Goal: Task Accomplishment & Management: Use online tool/utility

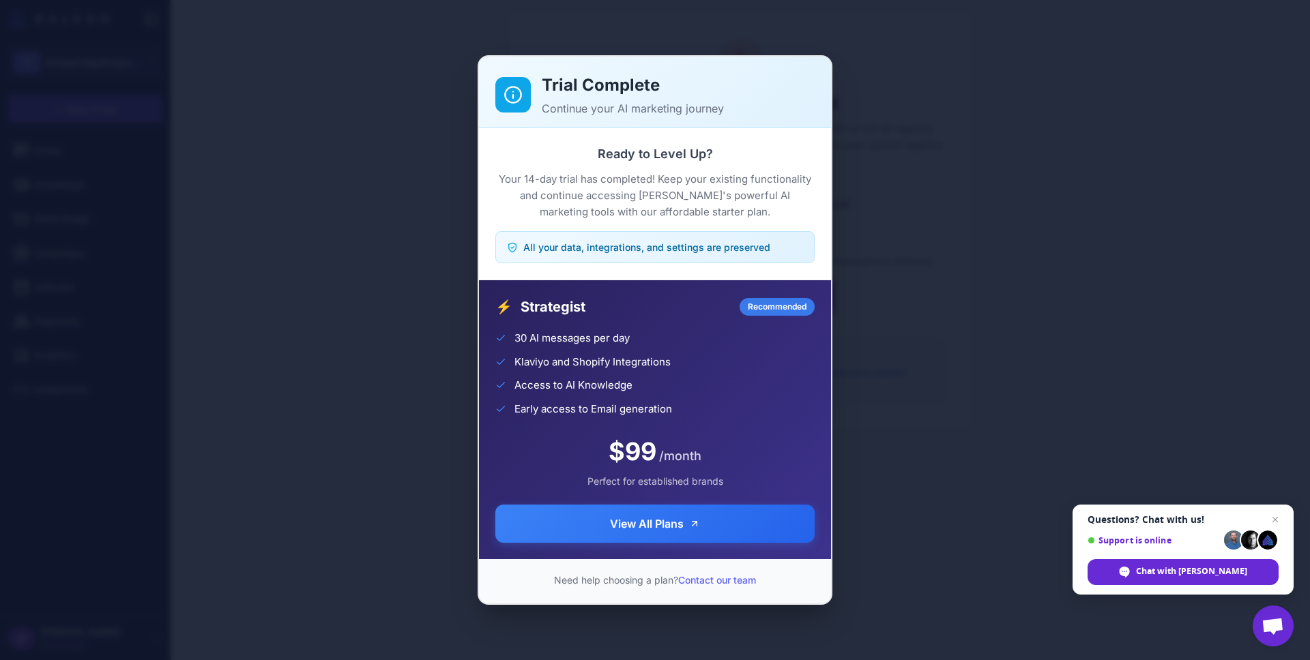
click at [1067, 459] on div "Trial Complete Continue your AI marketing journey Ready to Level Up? Your 14-da…" at bounding box center [655, 330] width 1310 height 639
click at [365, 185] on div "Trial Complete Continue your AI marketing journey Ready to Level Up? Your 14-da…" at bounding box center [655, 330] width 1310 height 639
click at [1276, 519] on span "Close chat" at bounding box center [1275, 520] width 17 height 17
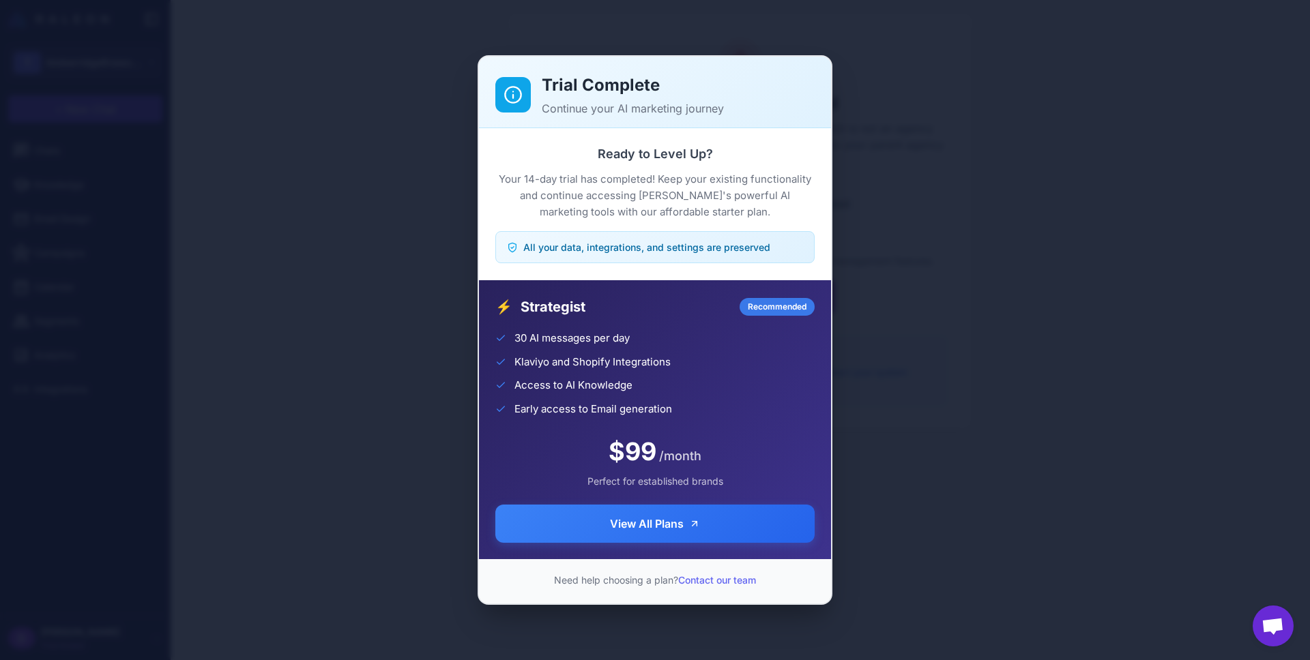
click at [517, 51] on div "Trial Complete Continue your AI marketing journey Ready to Level Up? Your 14-da…" at bounding box center [655, 330] width 1310 height 639
click at [515, 36] on div "Trial Complete Continue your AI marketing journey Ready to Level Up? Your 14-da…" at bounding box center [655, 330] width 1310 height 639
click at [391, 166] on div "Trial Complete Continue your AI marketing journey Ready to Level Up? Your 14-da…" at bounding box center [655, 330] width 1310 height 639
drag, startPoint x: 390, startPoint y: 188, endPoint x: 392, endPoint y: 276, distance: 88.0
click at [390, 194] on div "Trial Complete Continue your AI marketing journey Ready to Level Up? Your 14-da…" at bounding box center [655, 330] width 1310 height 639
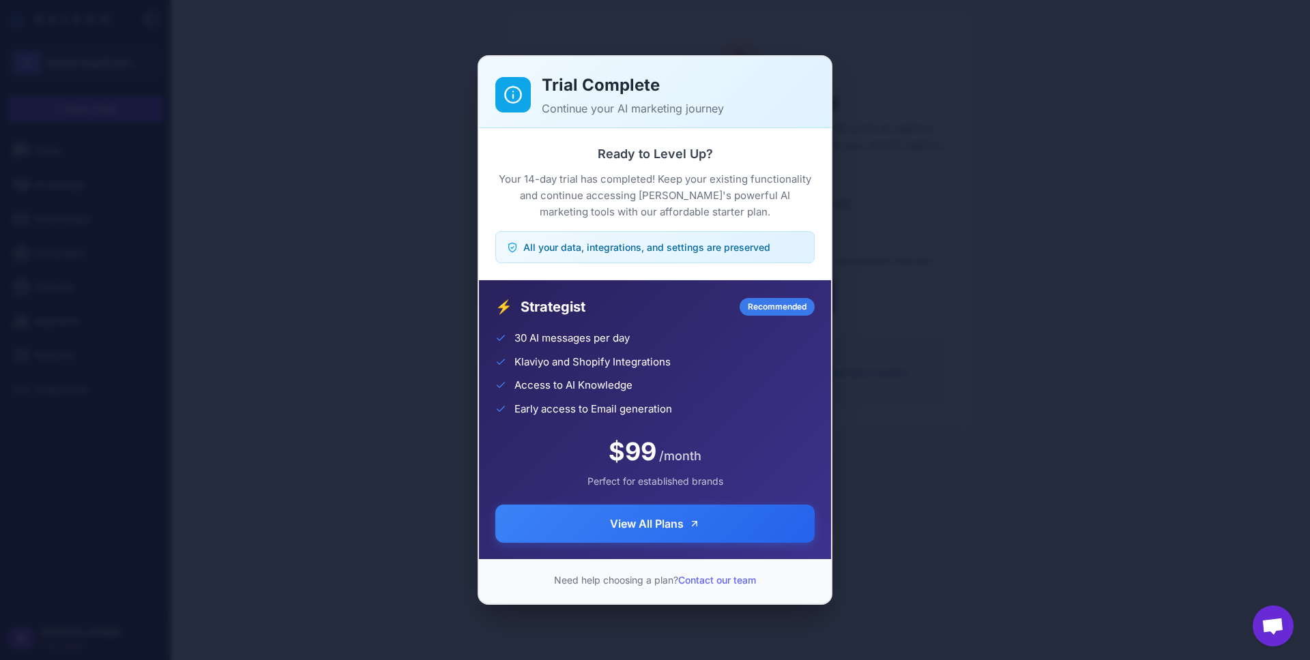
click at [396, 353] on div "Trial Complete Continue your AI marketing journey Ready to Level Up? Your 14-da…" at bounding box center [655, 330] width 1310 height 639
drag, startPoint x: 412, startPoint y: 477, endPoint x: 418, endPoint y: 498, distance: 22.0
click at [412, 477] on div "Trial Complete Continue your AI marketing journey Ready to Level Up? Your 14-da…" at bounding box center [655, 330] width 1310 height 639
click at [419, 499] on div "Trial Complete Continue your AI marketing journey Ready to Level Up? Your 14-da…" at bounding box center [655, 330] width 1310 height 639
click at [422, 506] on div "Trial Complete Continue your AI marketing journey Ready to Level Up? Your 14-da…" at bounding box center [655, 330] width 1310 height 639
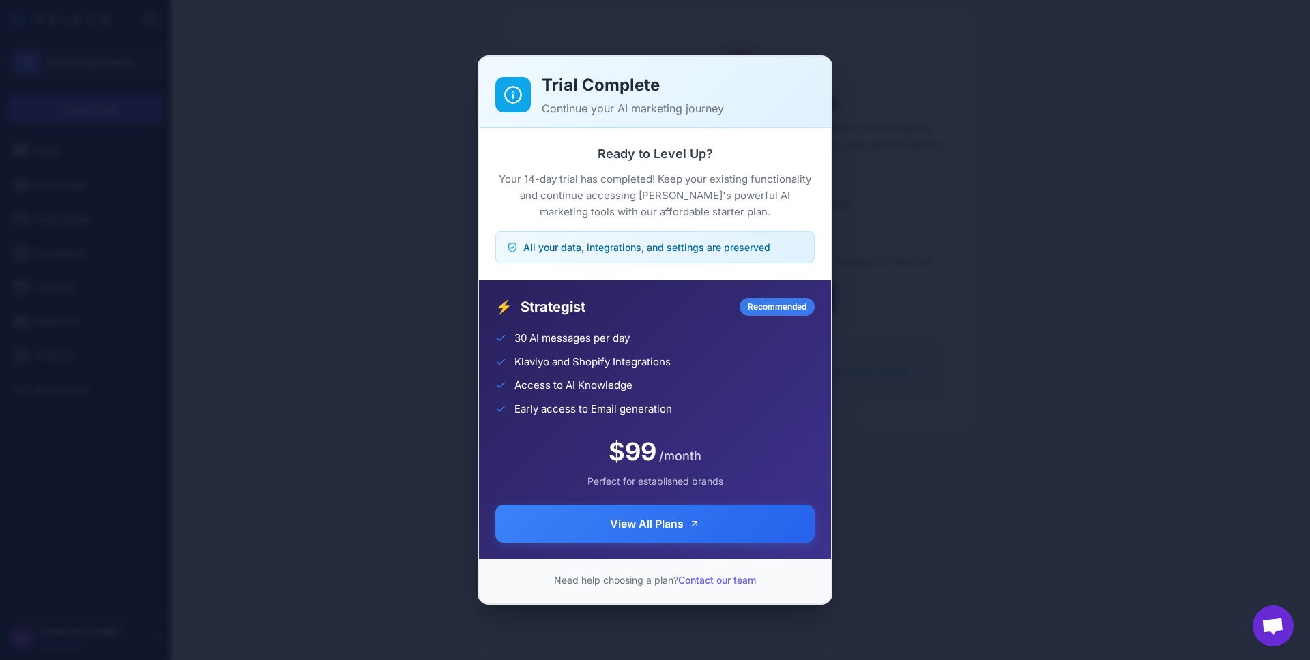
click at [334, 319] on div "Trial Complete Continue your AI marketing journey Ready to Level Up? Your 14-da…" at bounding box center [655, 330] width 1310 height 639
click at [993, 365] on div "Trial Complete Continue your AI marketing journey Ready to Level Up? Your 14-da…" at bounding box center [655, 330] width 1310 height 639
